Goal: Check status: Check status

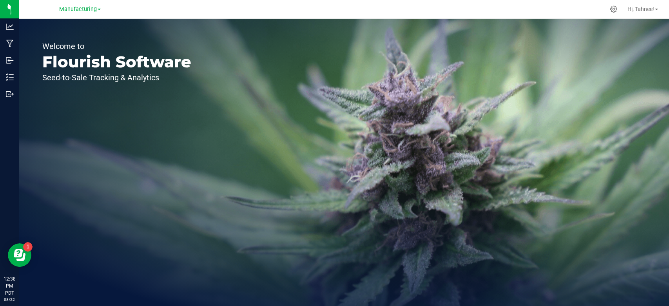
click at [69, 5] on link "Manufacturing" at bounding box center [80, 8] width 42 height 7
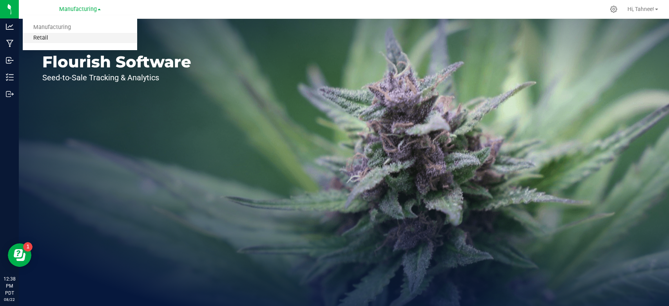
click at [41, 40] on link "Retail" at bounding box center [80, 38] width 114 height 11
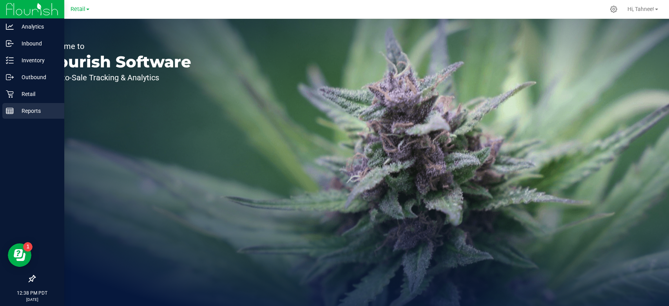
click at [35, 113] on p "Reports" at bounding box center [37, 110] width 47 height 9
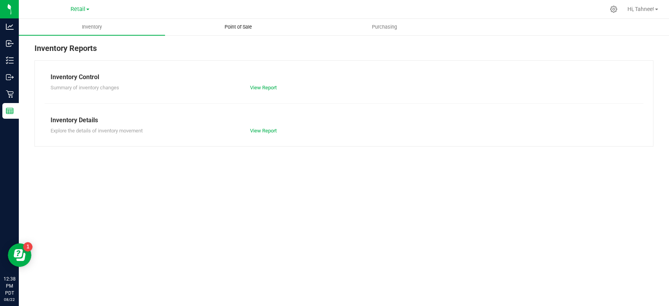
click at [246, 25] on span "Point of Sale" at bounding box center [238, 27] width 49 height 7
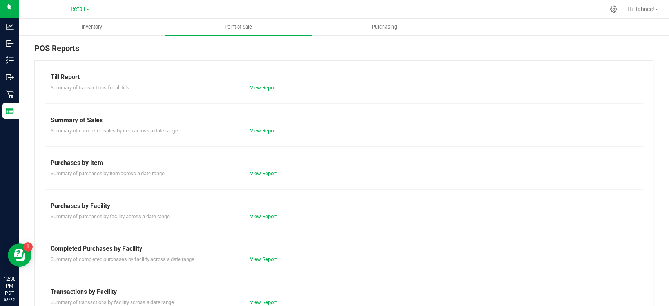
click at [266, 87] on link "View Report" at bounding box center [263, 88] width 27 height 6
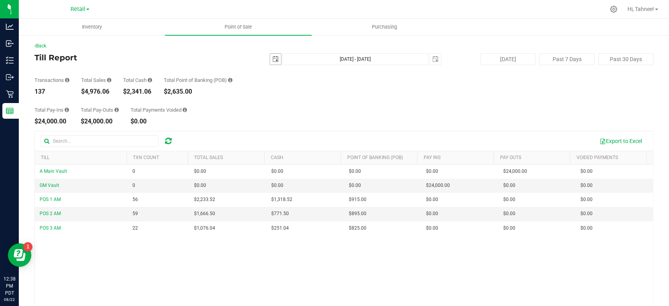
click at [273, 60] on span "select" at bounding box center [275, 59] width 6 height 6
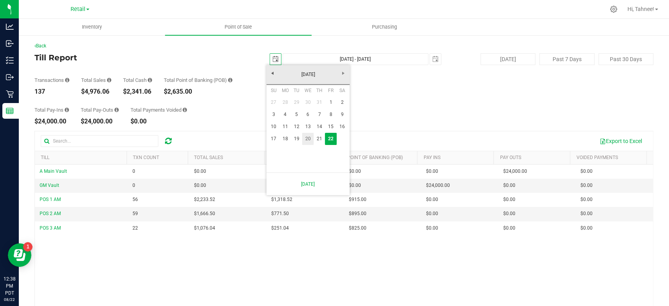
click at [305, 140] on link "20" at bounding box center [307, 139] width 11 height 12
type input "[DATE]"
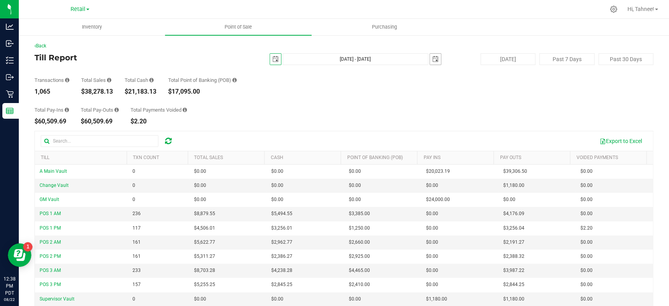
click at [430, 63] on span "select" at bounding box center [435, 59] width 11 height 11
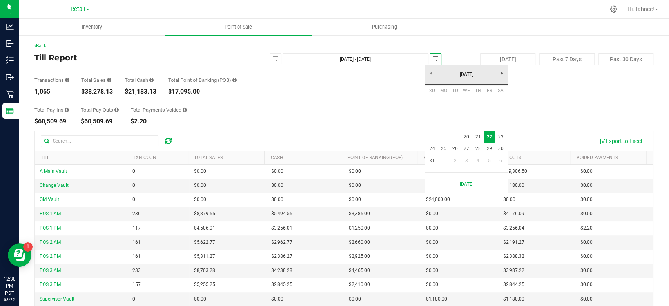
scroll to position [0, 21]
click at [466, 134] on link "20" at bounding box center [466, 137] width 11 height 12
type input "[DATE] - [DATE]"
type input "[DATE]"
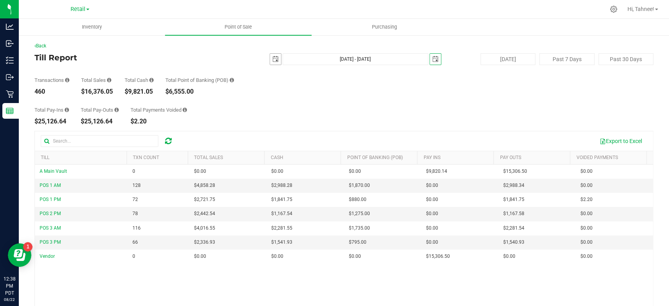
click at [272, 61] on span "select" at bounding box center [275, 59] width 6 height 6
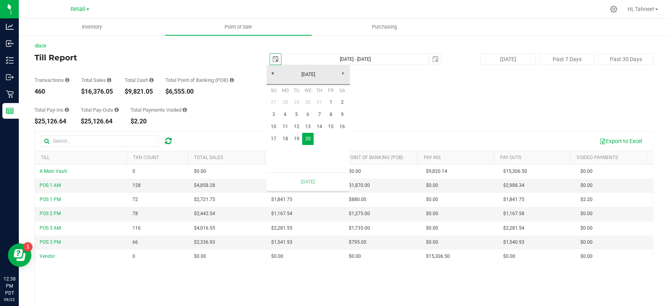
scroll to position [0, 21]
click at [432, 60] on span "select" at bounding box center [435, 59] width 6 height 6
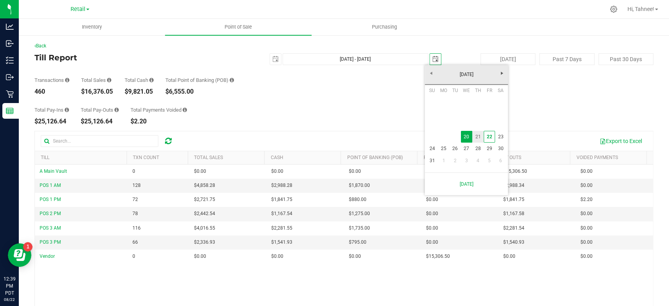
click at [478, 134] on link "21" at bounding box center [477, 137] width 11 height 12
type input "[DATE] - [DATE]"
type input "[DATE]"
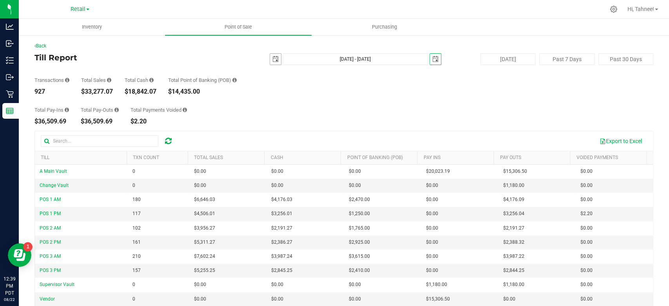
click at [272, 57] on span "select" at bounding box center [275, 59] width 6 height 6
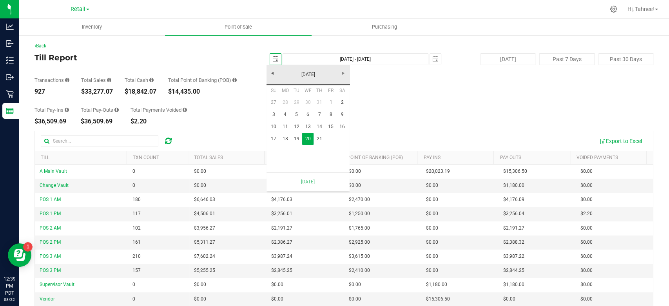
scroll to position [0, 21]
click at [319, 140] on link "21" at bounding box center [319, 139] width 11 height 12
type input "[DATE] - [DATE]"
type input "[DATE]"
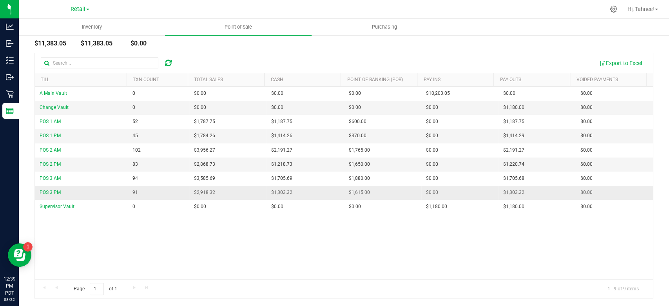
scroll to position [78, 0]
